Goal: Check status: Check status

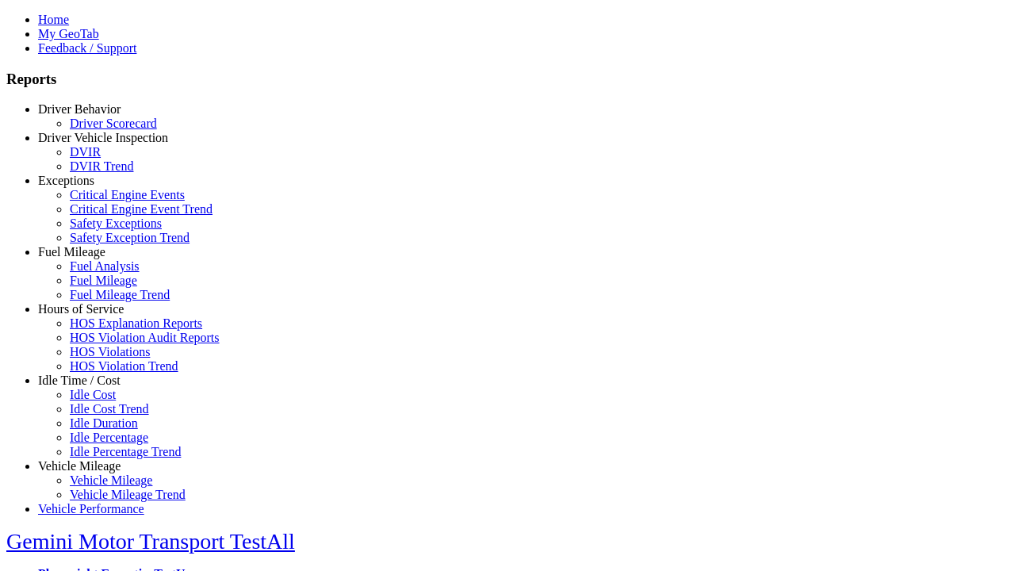
click at [91, 116] on link "Driver Behavior" at bounding box center [79, 108] width 82 height 13
click at [103, 130] on link "Driver Scorecard" at bounding box center [113, 123] width 87 height 13
